Goal: Task Accomplishment & Management: Manage account settings

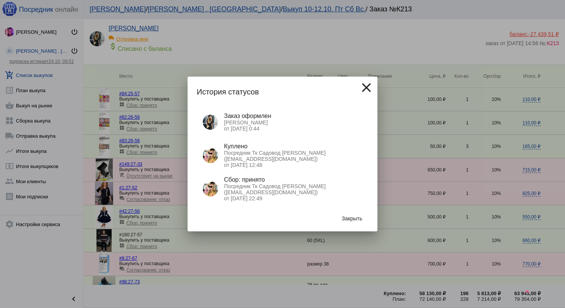
click at [354, 225] on button "Закрыть" at bounding box center [351, 219] width 33 height 14
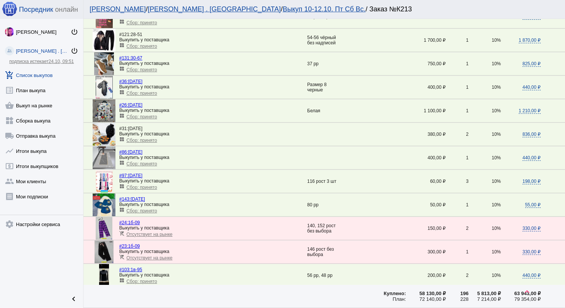
click at [50, 69] on link "add_shopping_cart Список выкупов" at bounding box center [41, 73] width 83 height 15
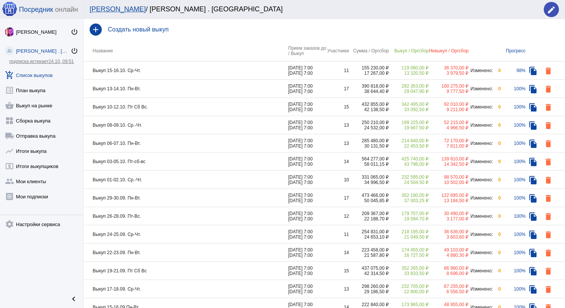
click at [191, 107] on td "Выкуп 10-12.10. Пт Сб Вс." at bounding box center [185, 107] width 205 height 18
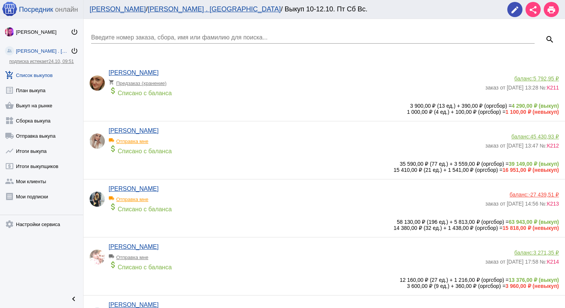
click at [45, 72] on link "add_shopping_cart Список выкупов" at bounding box center [41, 73] width 83 height 15
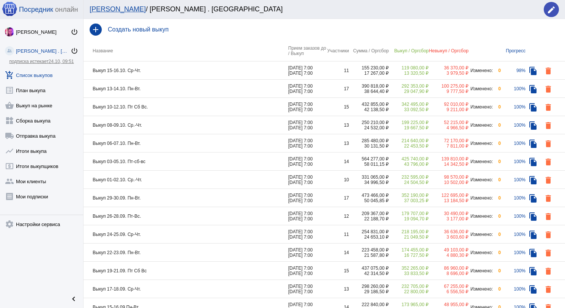
click at [172, 216] on td "Выкуп 26-28.09. Пт-Вс." at bounding box center [185, 216] width 205 height 18
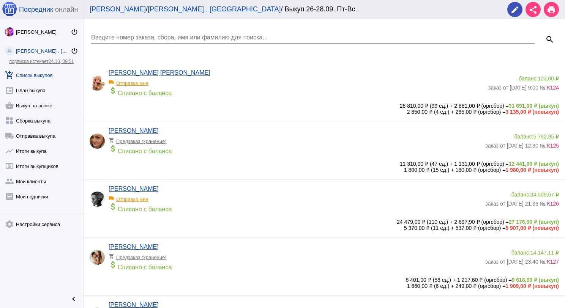
click at [30, 77] on link "add_shopping_cart Список выкупов" at bounding box center [41, 73] width 83 height 15
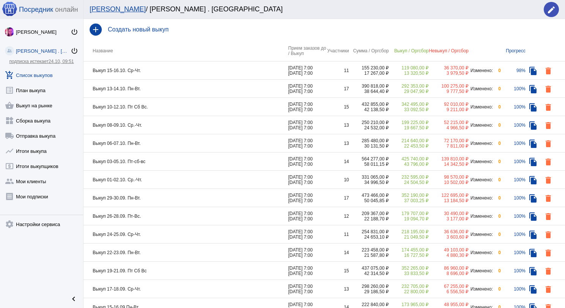
click at [152, 179] on td "Выкуп 01-02.10. Ср.-Чт." at bounding box center [185, 180] width 205 height 18
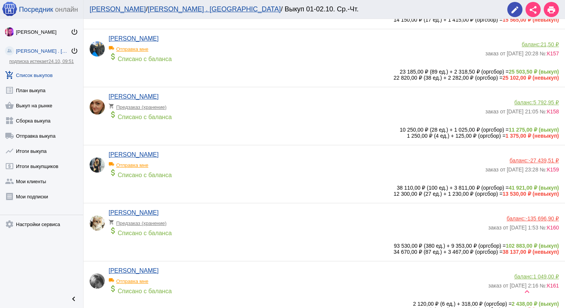
scroll to position [152, 0]
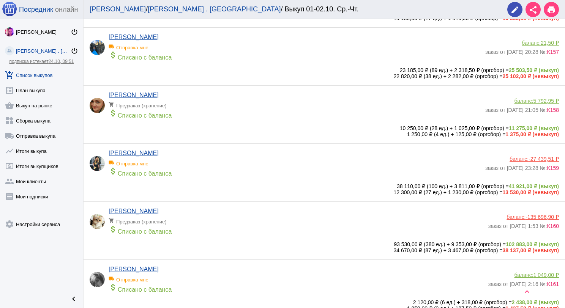
click at [236, 165] on app-delivery-type "local_shipping Отправка мне" at bounding box center [295, 162] width 373 height 10
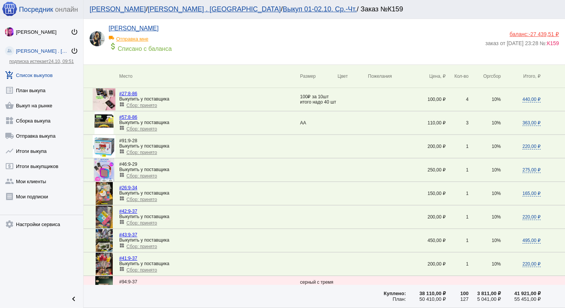
click at [147, 176] on span "Сбор: принято" at bounding box center [141, 175] width 31 height 5
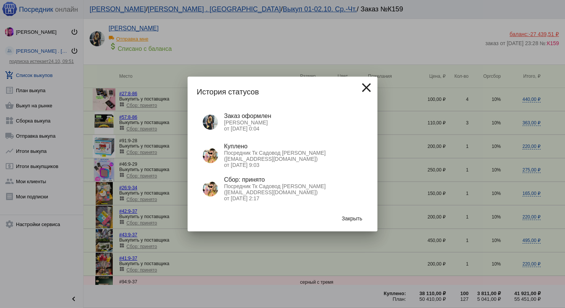
click at [347, 222] on button "Закрыть" at bounding box center [351, 219] width 33 height 14
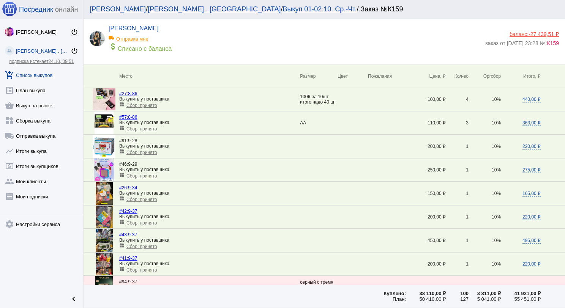
click at [49, 69] on link "add_shopping_cart Список выкупов" at bounding box center [41, 73] width 83 height 15
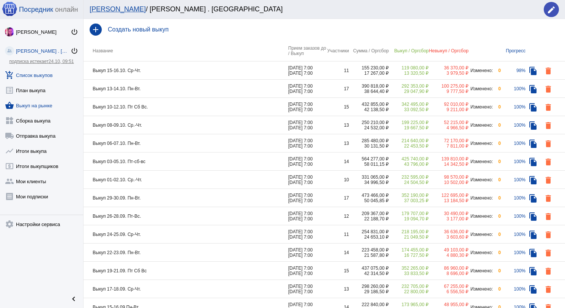
click at [46, 105] on link "shopping_basket Выкуп на рынке" at bounding box center [41, 103] width 83 height 15
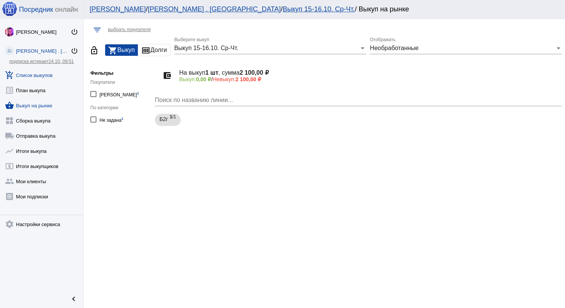
click at [40, 74] on link "add_shopping_cart Список выкупов" at bounding box center [41, 73] width 83 height 15
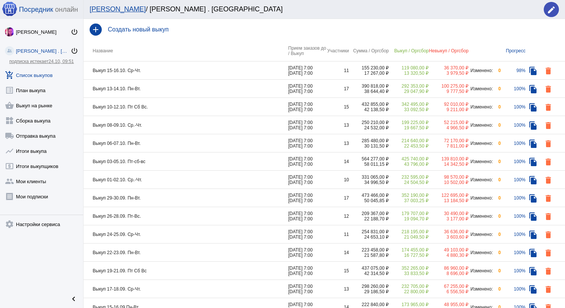
click at [197, 66] on td "Выкуп 15-16.10. Ср-Чт." at bounding box center [185, 70] width 205 height 18
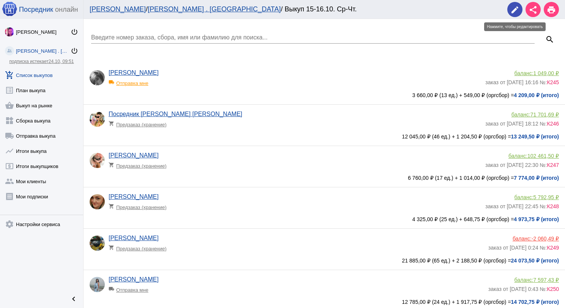
click at [516, 13] on mat-icon "edit" at bounding box center [514, 9] width 9 height 9
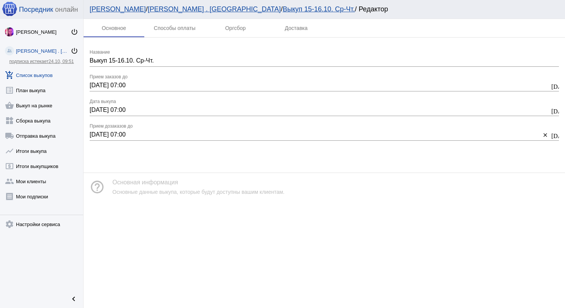
click at [23, 80] on link "add_shopping_cart Список выкупов" at bounding box center [41, 73] width 83 height 15
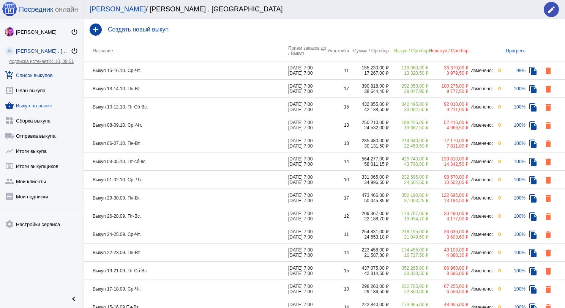
click at [50, 102] on link "shopping_basket Выкуп на рынке" at bounding box center [41, 103] width 83 height 15
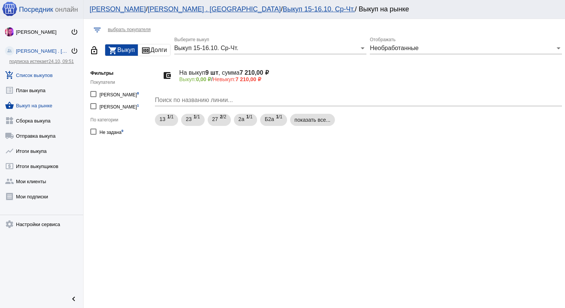
click at [49, 75] on link "add_shopping_cart Список выкупов" at bounding box center [41, 73] width 83 height 15
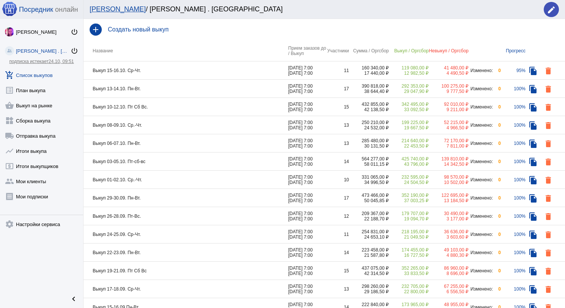
click at [172, 102] on td "Выкуп 10-12.10. Пт Сб Вс." at bounding box center [185, 107] width 205 height 18
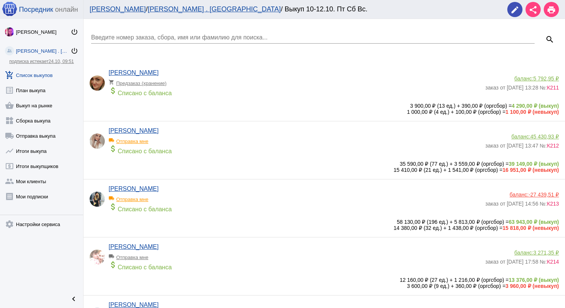
click at [49, 70] on link "add_shopping_cart Список выкупов" at bounding box center [41, 73] width 83 height 15
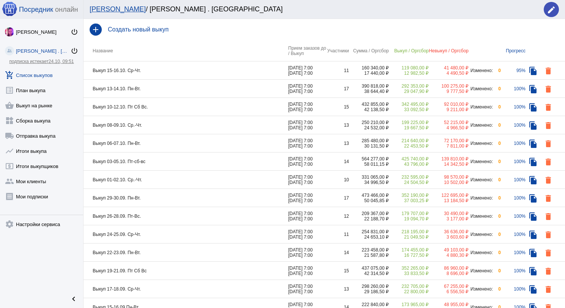
click at [172, 105] on td "Выкуп 10-12.10. Пт Сб Вс." at bounding box center [185, 107] width 205 height 18
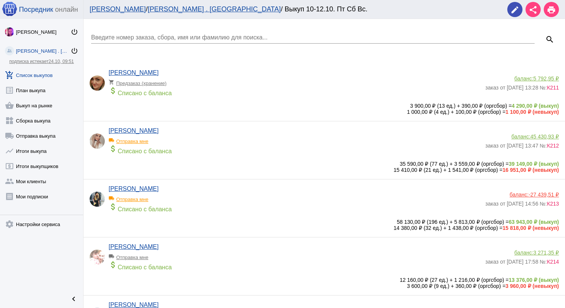
click at [52, 71] on link "add_shopping_cart Список выкупов" at bounding box center [41, 73] width 83 height 15
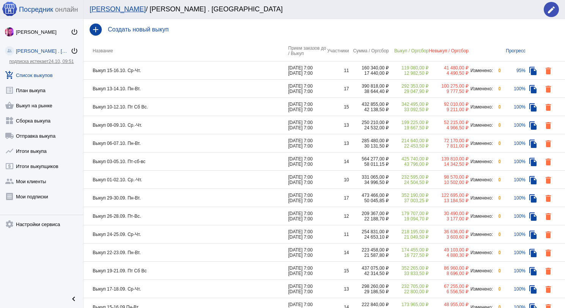
click at [163, 91] on td "Выкуп 13-14.10. Пн-Вт." at bounding box center [185, 89] width 205 height 18
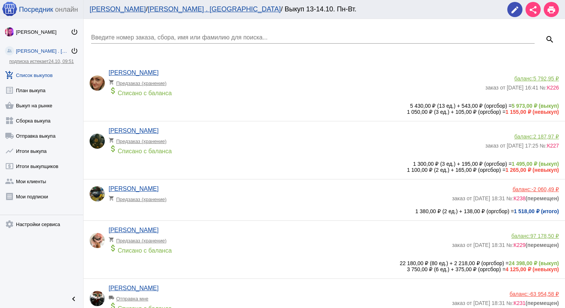
click at [52, 71] on link "add_shopping_cart Список выкупов" at bounding box center [41, 73] width 83 height 15
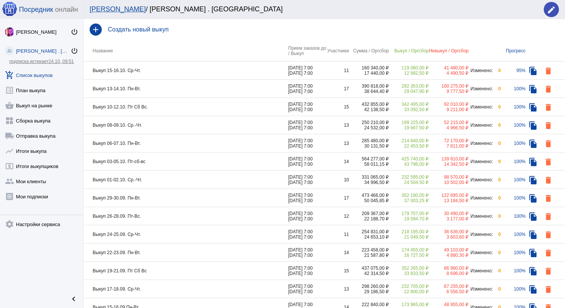
click at [169, 70] on td "Выкуп 15-16.10. Ср-Чт." at bounding box center [185, 70] width 205 height 18
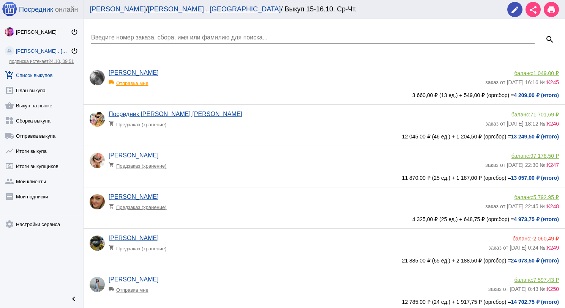
click at [256, 85] on app-delivery-type "local_shipping Отправка мне" at bounding box center [295, 81] width 373 height 10
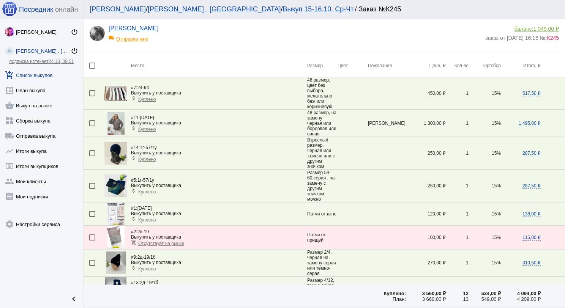
click at [90, 65] on div at bounding box center [92, 66] width 6 height 6
click at [92, 69] on input "checkbox" at bounding box center [92, 69] width 0 height 0
checkbox input "true"
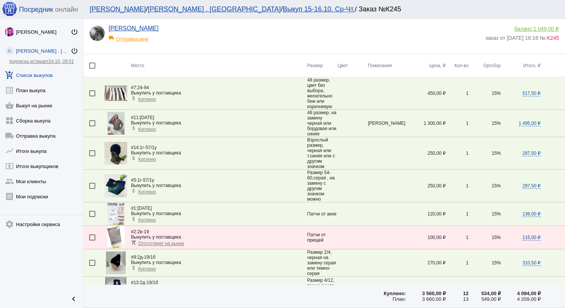
checkbox input "true"
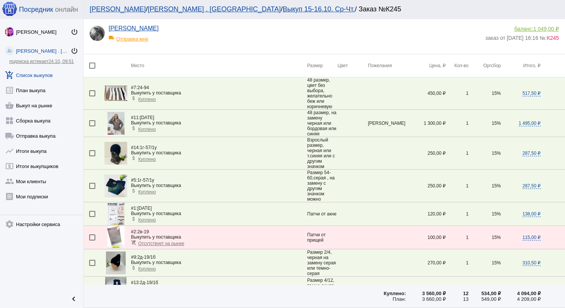
checkbox input "true"
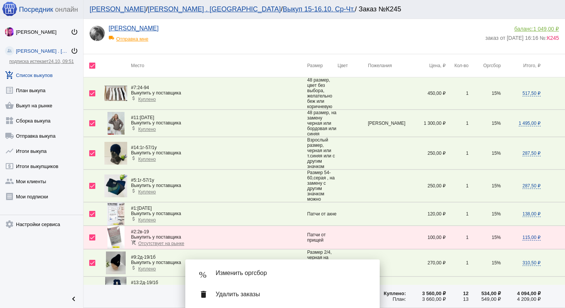
click at [251, 271] on span "Изменить оргсбор" at bounding box center [292, 273] width 152 height 8
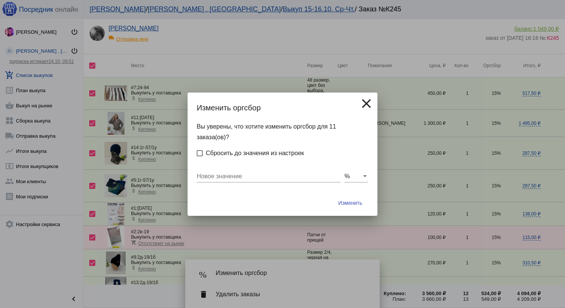
click at [233, 179] on input "Новое значение" at bounding box center [269, 176] width 144 height 7
type input "10"
click at [332, 196] on button "Изменить" at bounding box center [350, 203] width 36 height 14
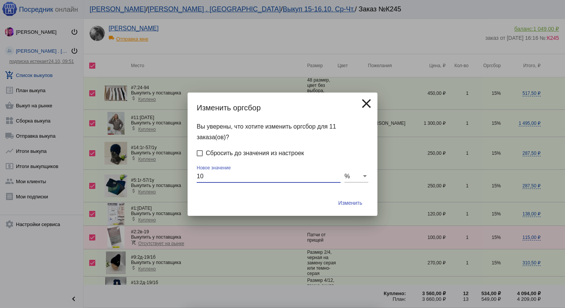
checkbox input "false"
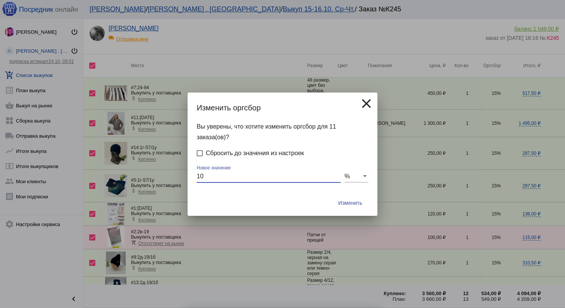
checkbox input "false"
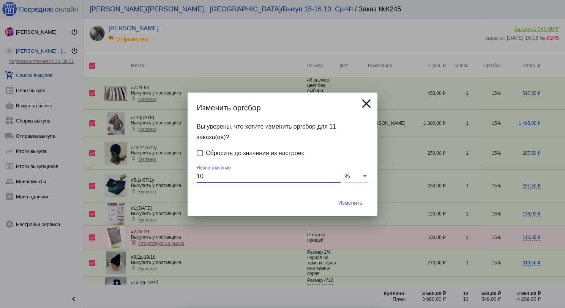
checkbox input "false"
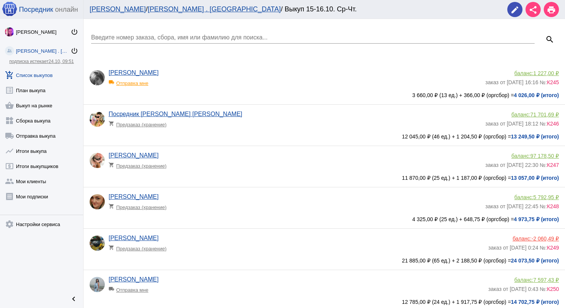
click at [220, 160] on app-delivery-type "shopping_cart Предзаказ (хранение)" at bounding box center [295, 164] width 373 height 10
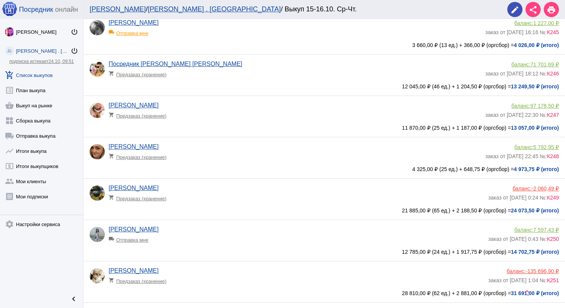
scroll to position [76, 0]
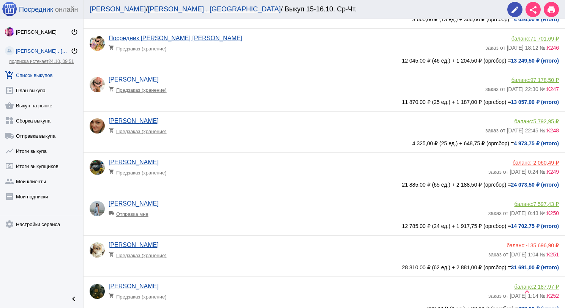
click at [215, 128] on app-delivery-type "shopping_cart Предзаказ (хранение)" at bounding box center [295, 129] width 373 height 10
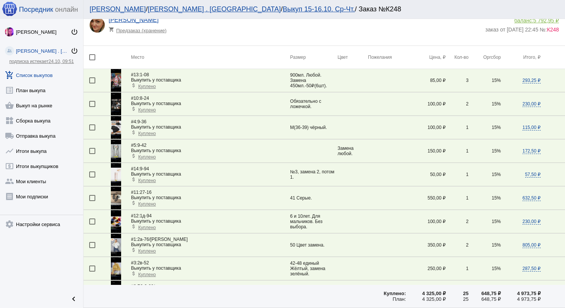
scroll to position [2, 0]
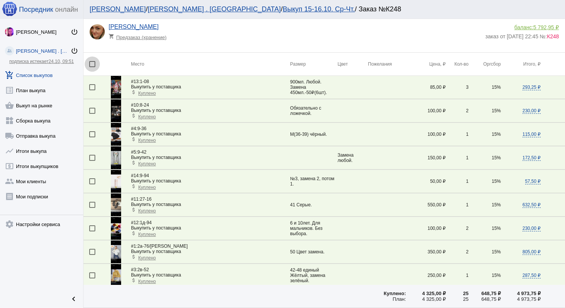
click at [93, 62] on div at bounding box center [92, 64] width 6 height 6
click at [92, 67] on input "checkbox" at bounding box center [92, 67] width 0 height 0
checkbox input "true"
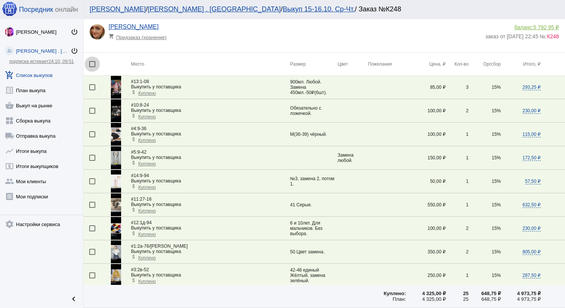
checkbox input "true"
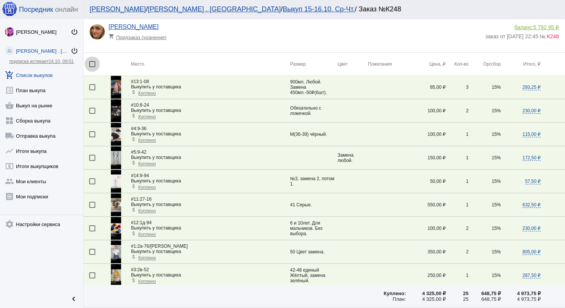
checkbox input "true"
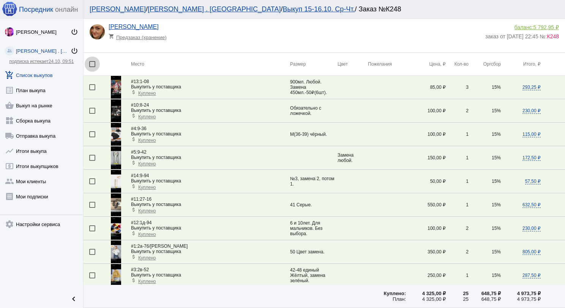
checkbox input "true"
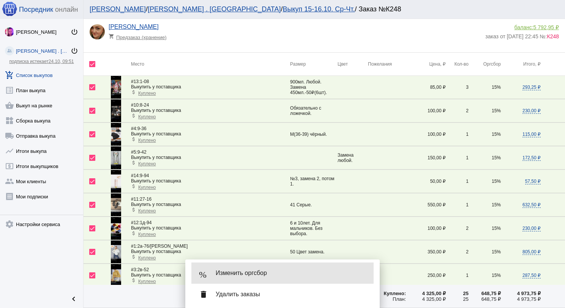
click at [243, 273] on span "Изменить оргсбор" at bounding box center [292, 273] width 152 height 8
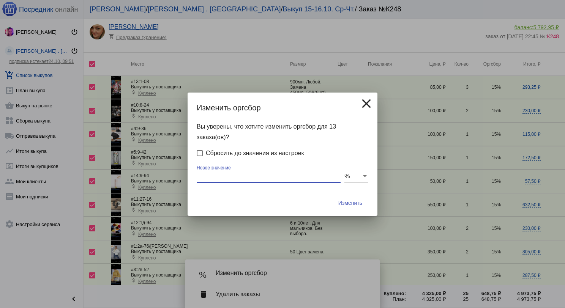
click at [226, 178] on input "Новое значение" at bounding box center [269, 176] width 144 height 7
type input "10"
click at [332, 196] on button "Изменить" at bounding box center [350, 203] width 36 height 14
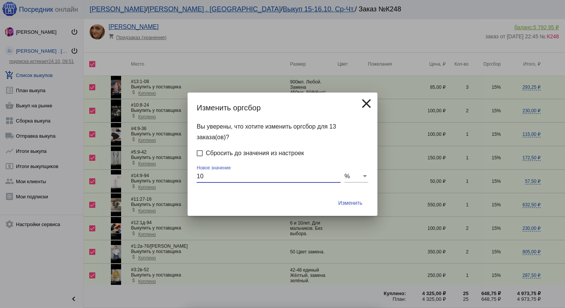
checkbox input "false"
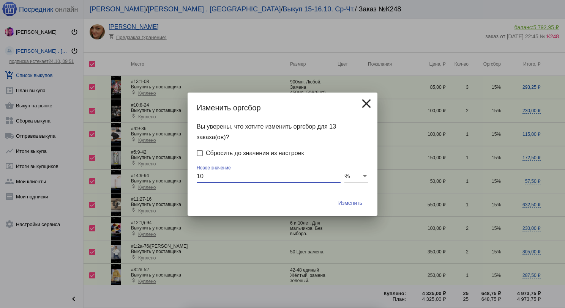
checkbox input "false"
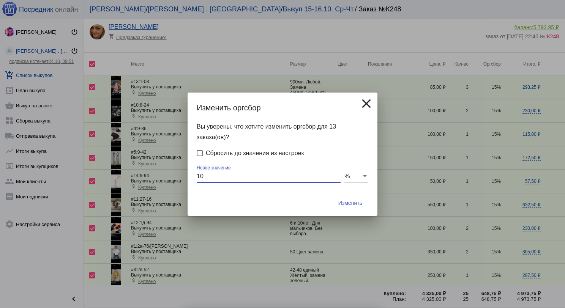
checkbox input "false"
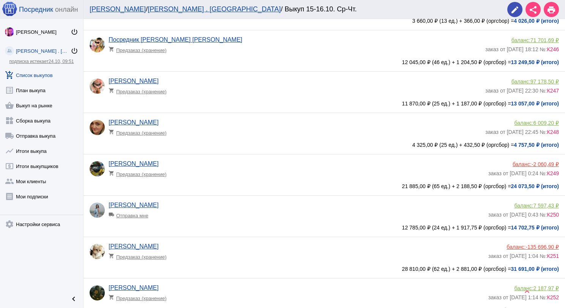
scroll to position [76, 0]
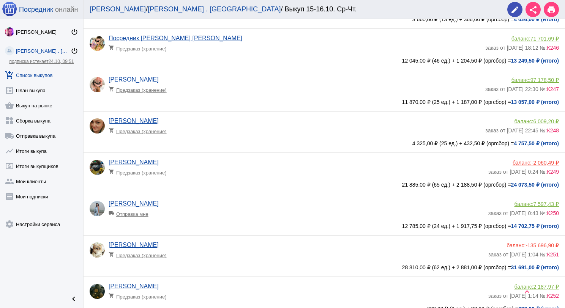
click at [209, 211] on app-delivery-type "local_shipping Отправка мне" at bounding box center [297, 212] width 376 height 10
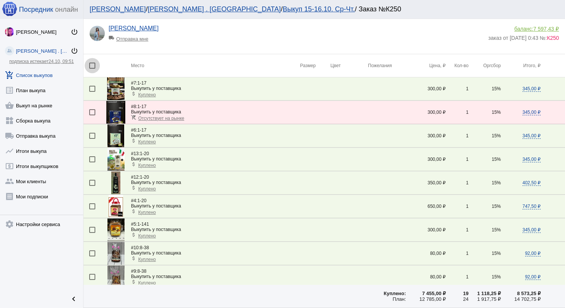
click at [93, 67] on div at bounding box center [92, 66] width 6 height 6
click at [92, 69] on input "checkbox" at bounding box center [92, 69] width 0 height 0
checkbox input "true"
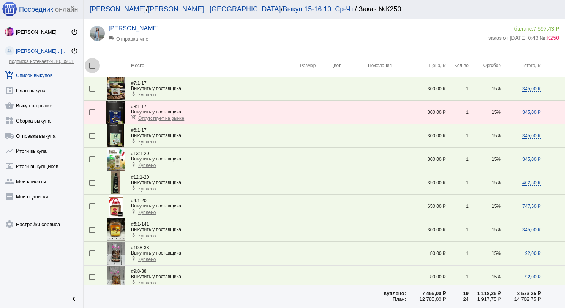
checkbox input "true"
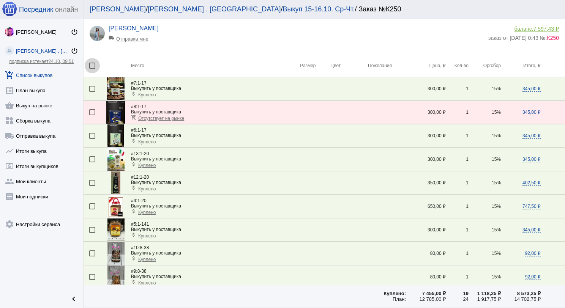
checkbox input "true"
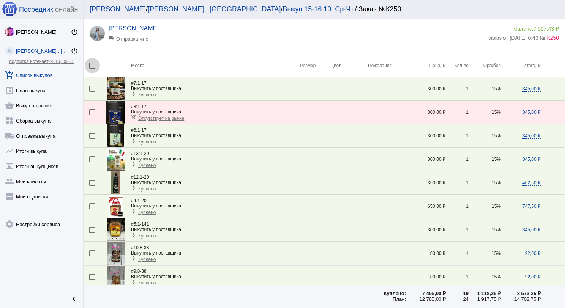
checkbox input "true"
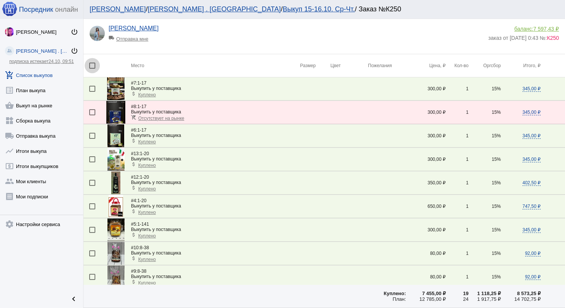
checkbox input "true"
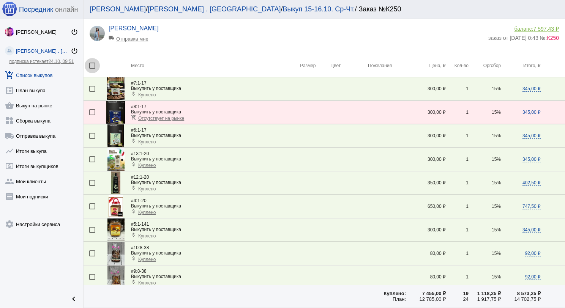
checkbox input "true"
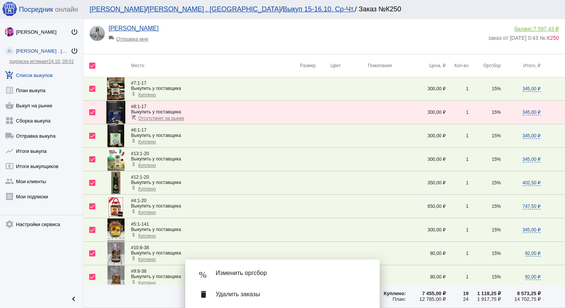
click at [235, 264] on div "% Изменить оргсбор" at bounding box center [282, 273] width 182 height 21
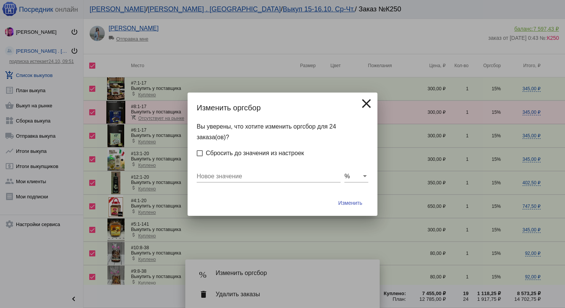
click at [222, 174] on input "Новое значение" at bounding box center [269, 176] width 144 height 7
type input "10"
click at [332, 196] on button "Изменить" at bounding box center [350, 203] width 36 height 14
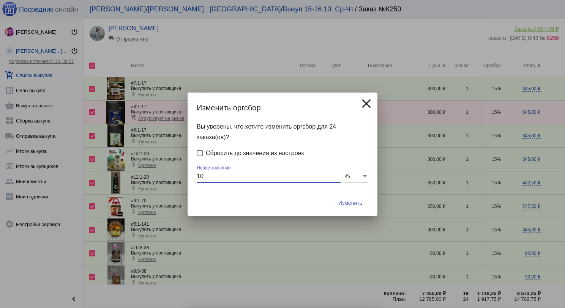
checkbox input "false"
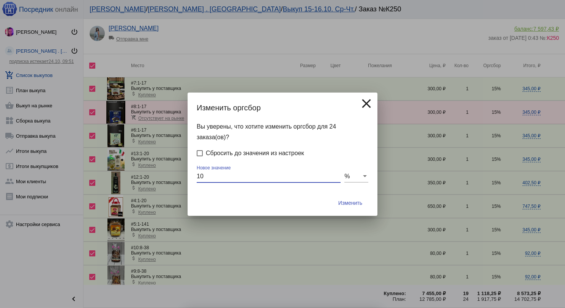
checkbox input "false"
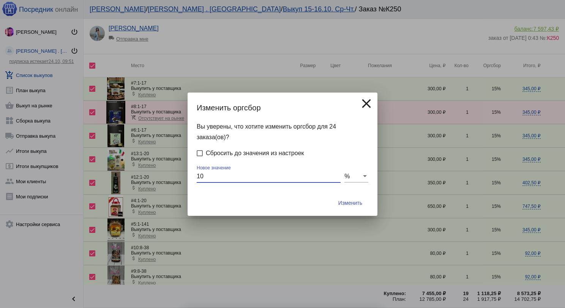
checkbox input "false"
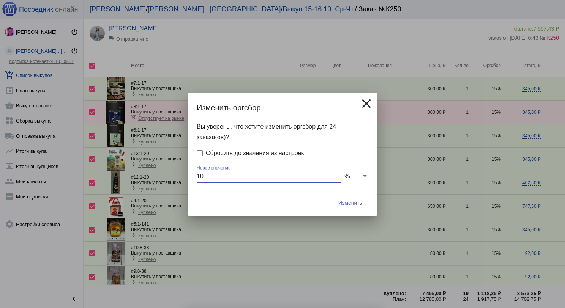
checkbox input "false"
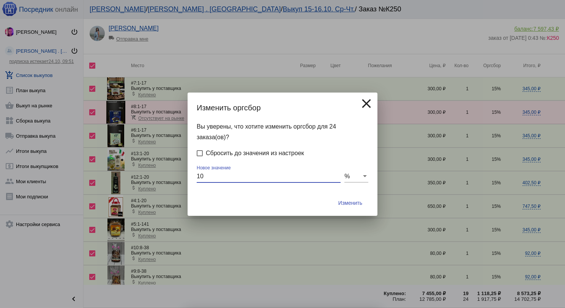
checkbox input "false"
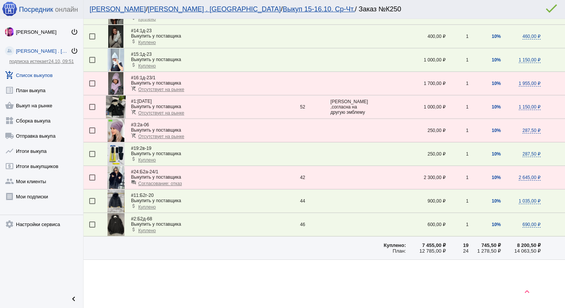
scroll to position [411, 0]
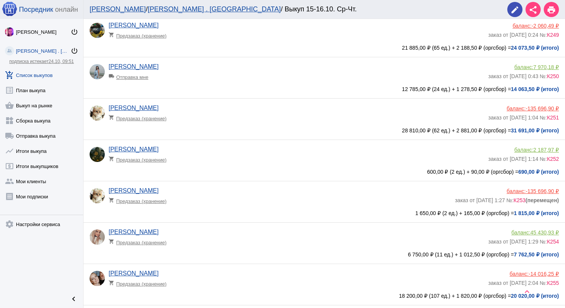
scroll to position [228, 0]
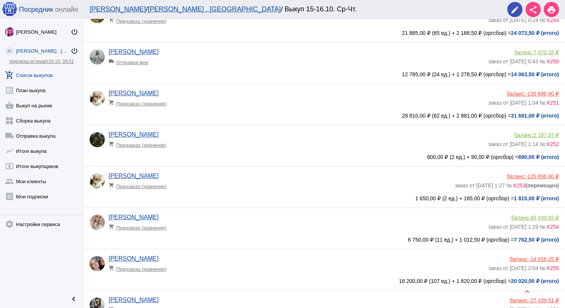
click at [213, 195] on div "Татьяна Герасимова shopping_cart Предзаказ (хранение) баланс: -135 696,90 ₽ зак…" at bounding box center [326, 186] width 473 height 27
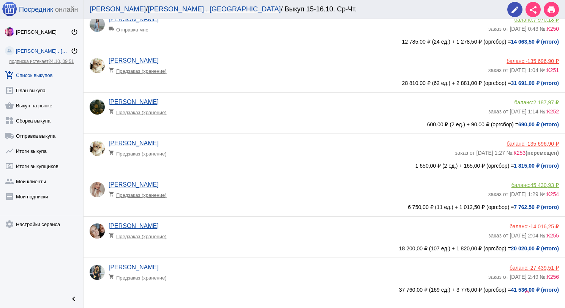
scroll to position [266, 0]
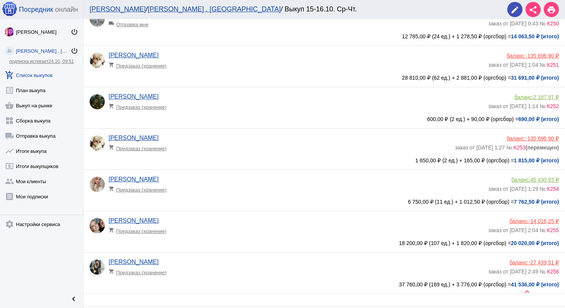
click at [203, 181] on div "Даша Мороз shopping_cart Предзаказ (хранение)" at bounding box center [298, 186] width 379 height 20
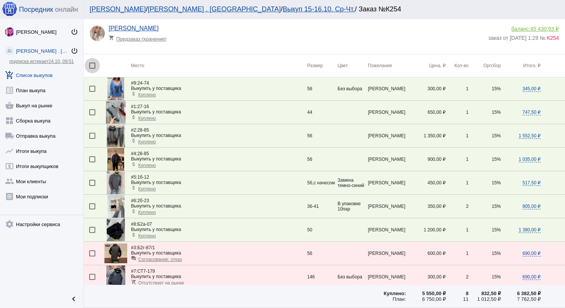
click at [94, 67] on div at bounding box center [92, 66] width 6 height 6
click at [92, 69] on input "checkbox" at bounding box center [92, 69] width 0 height 0
checkbox input "true"
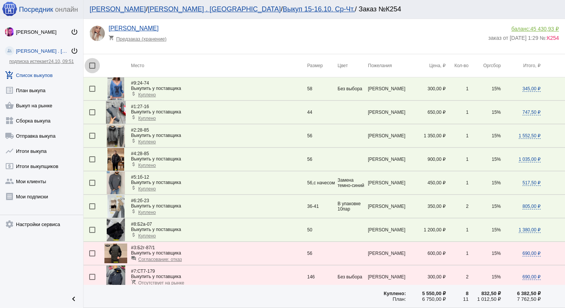
checkbox input "true"
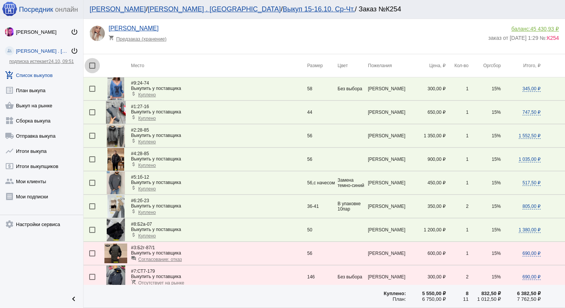
checkbox input "true"
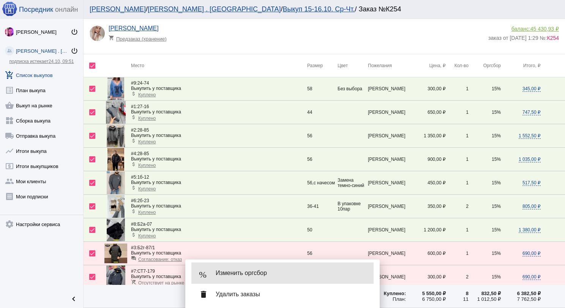
click at [258, 266] on div "% Изменить оргсбор" at bounding box center [282, 273] width 182 height 21
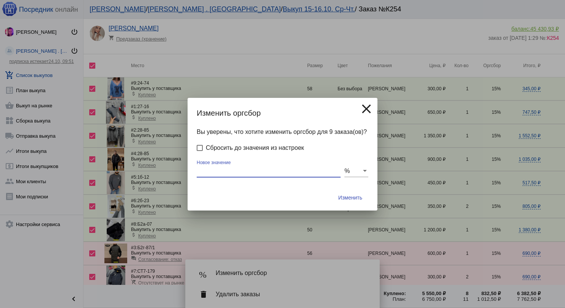
click at [231, 170] on input "Новое значение" at bounding box center [269, 171] width 144 height 7
type input "10"
click at [332, 191] on button "Изменить" at bounding box center [350, 198] width 36 height 14
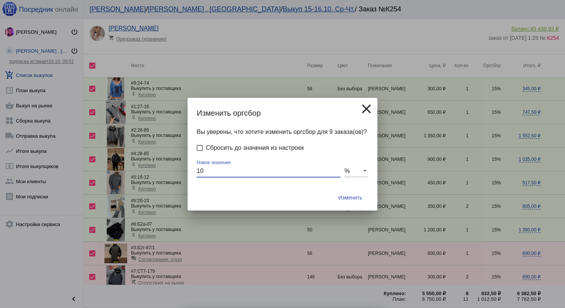
checkbox input "false"
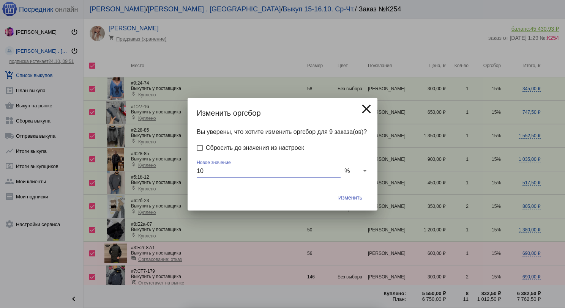
checkbox input "false"
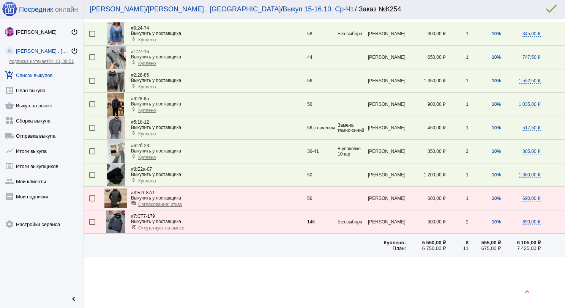
scroll to position [60, 0]
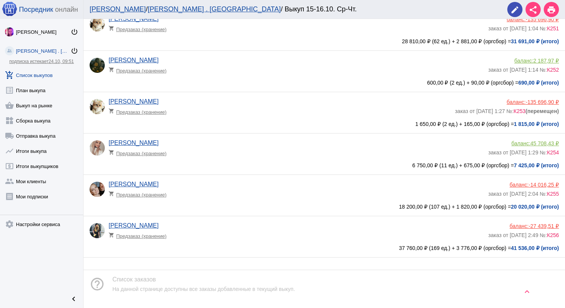
scroll to position [304, 0]
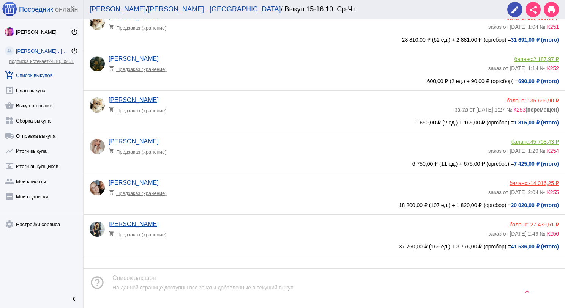
click at [228, 196] on app-delivery-type "shopping_cart Предзаказ (хранение)" at bounding box center [297, 191] width 376 height 10
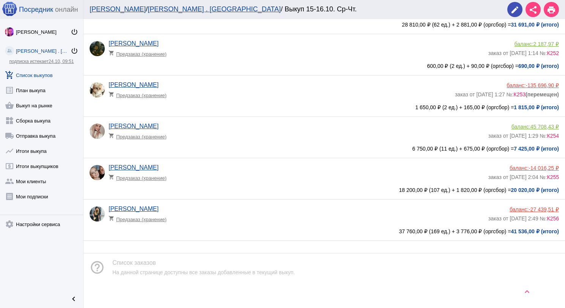
scroll to position [325, 0]
